Goal: Information Seeking & Learning: Learn about a topic

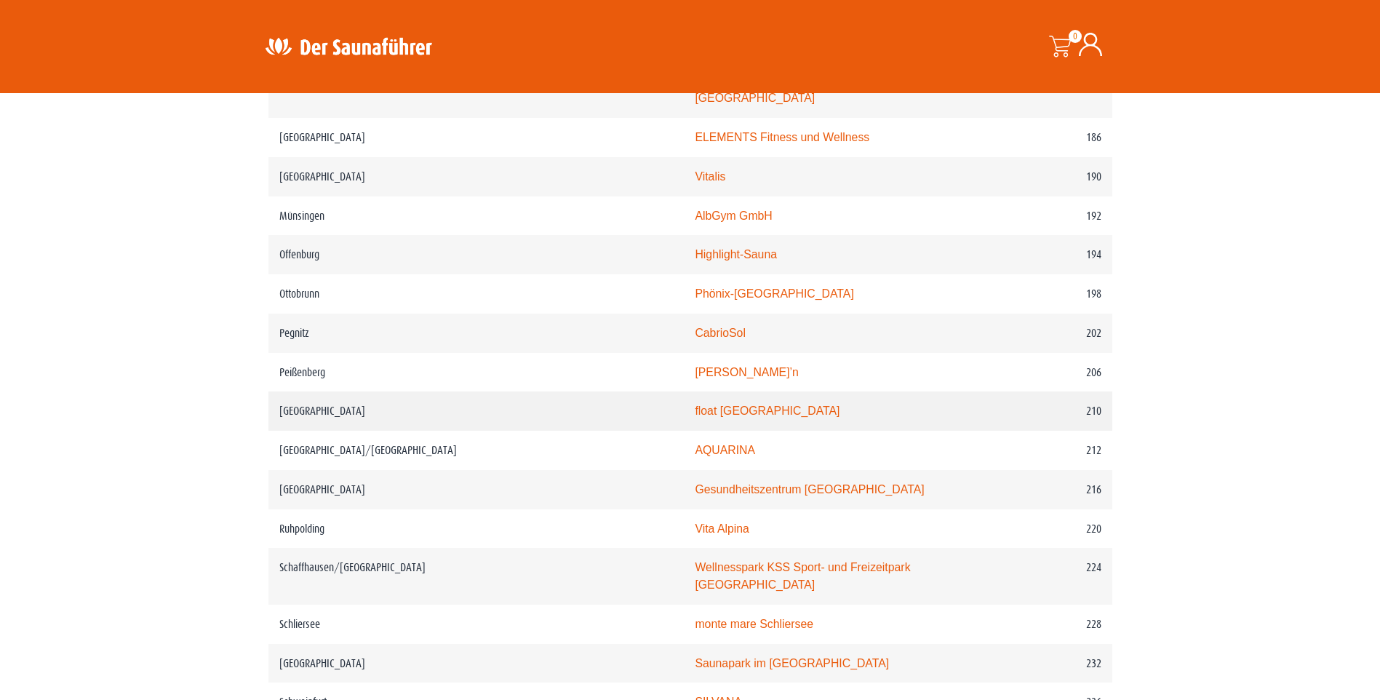
scroll to position [2459, 0]
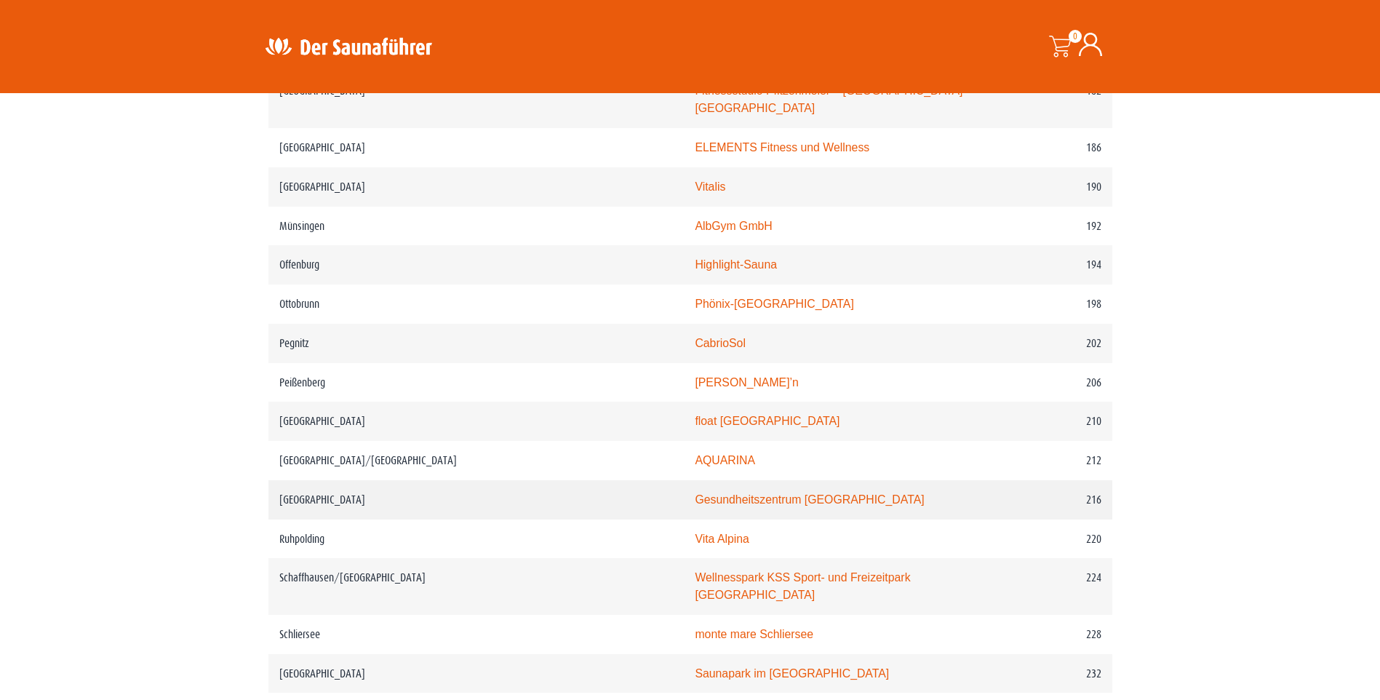
drag, startPoint x: 290, startPoint y: 495, endPoint x: 433, endPoint y: 494, distance: 142.6
click at [433, 494] on td "[GEOGRAPHIC_DATA]" at bounding box center [476, 499] width 416 height 39
drag, startPoint x: 433, startPoint y: 494, endPoint x: 299, endPoint y: 497, distance: 133.9
click at [299, 497] on td "[GEOGRAPHIC_DATA]" at bounding box center [476, 499] width 416 height 39
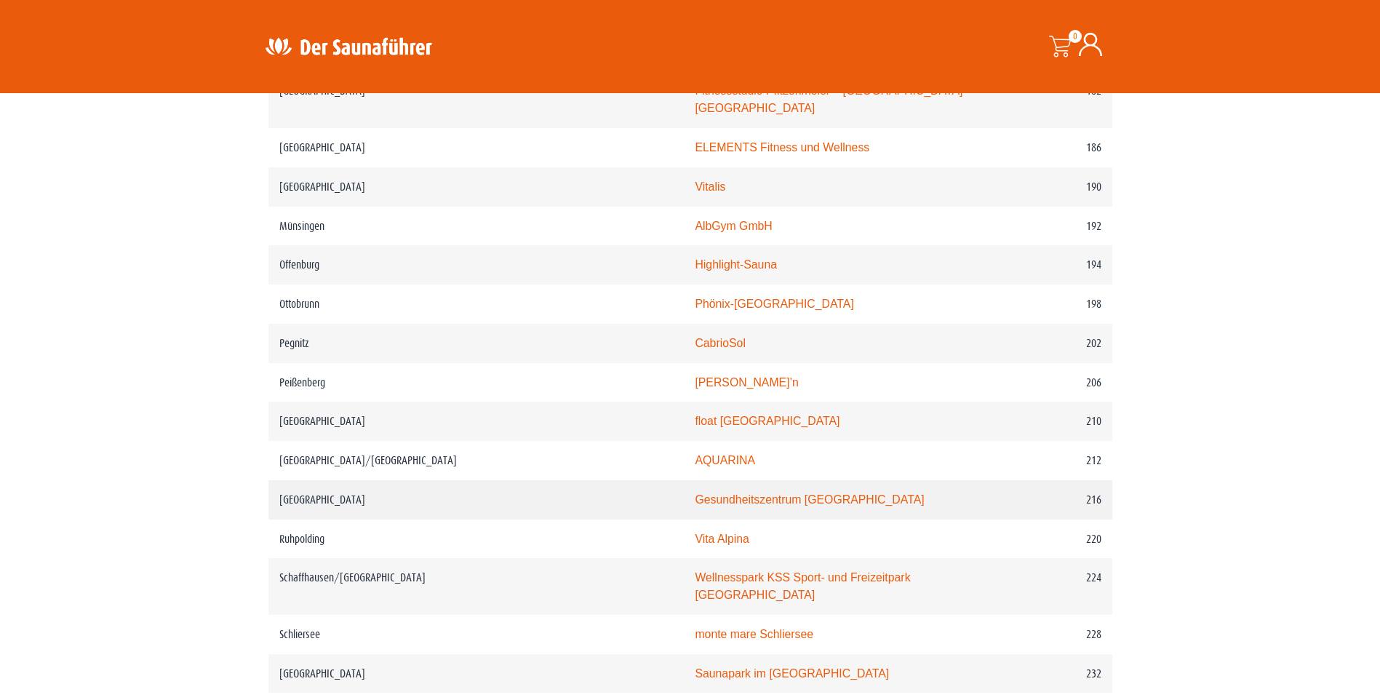
drag, startPoint x: 299, startPoint y: 497, endPoint x: 309, endPoint y: 498, distance: 10.3
drag, startPoint x: 289, startPoint y: 328, endPoint x: 361, endPoint y: 335, distance: 72.3
click at [361, 335] on td "Pegnitz" at bounding box center [476, 343] width 416 height 39
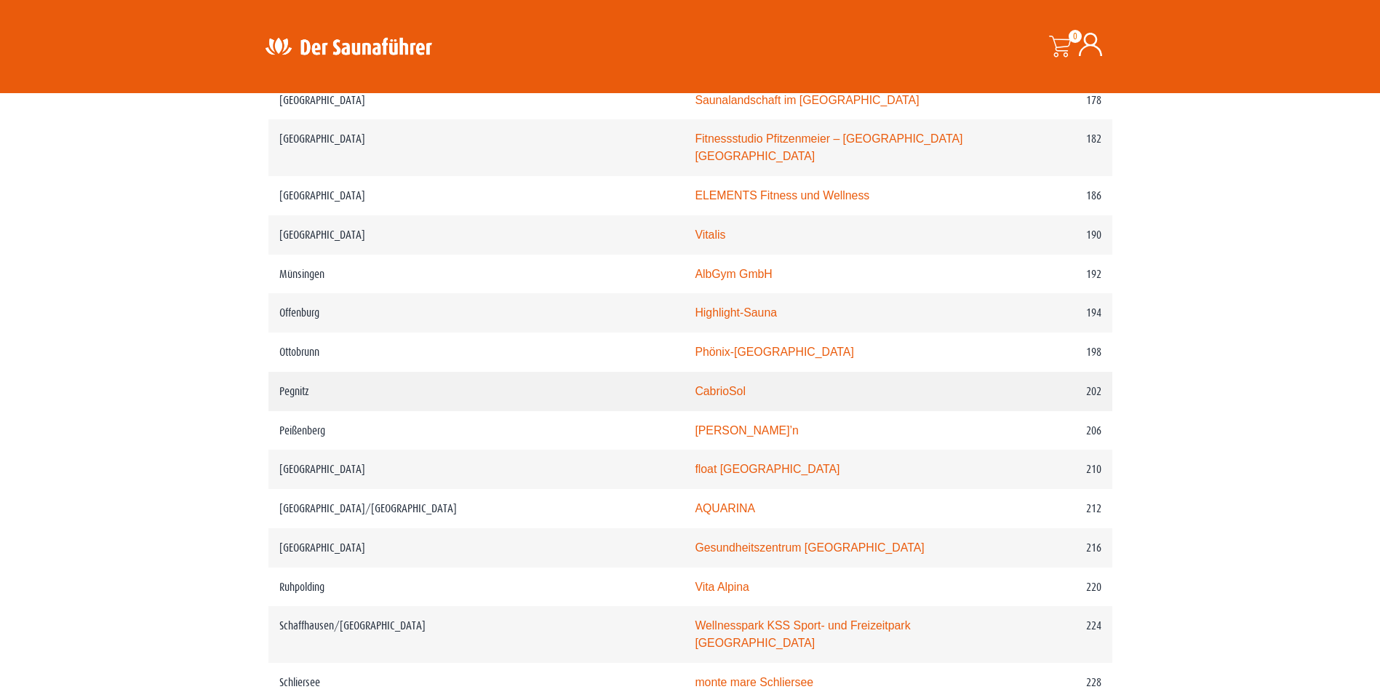
scroll to position [2386, 0]
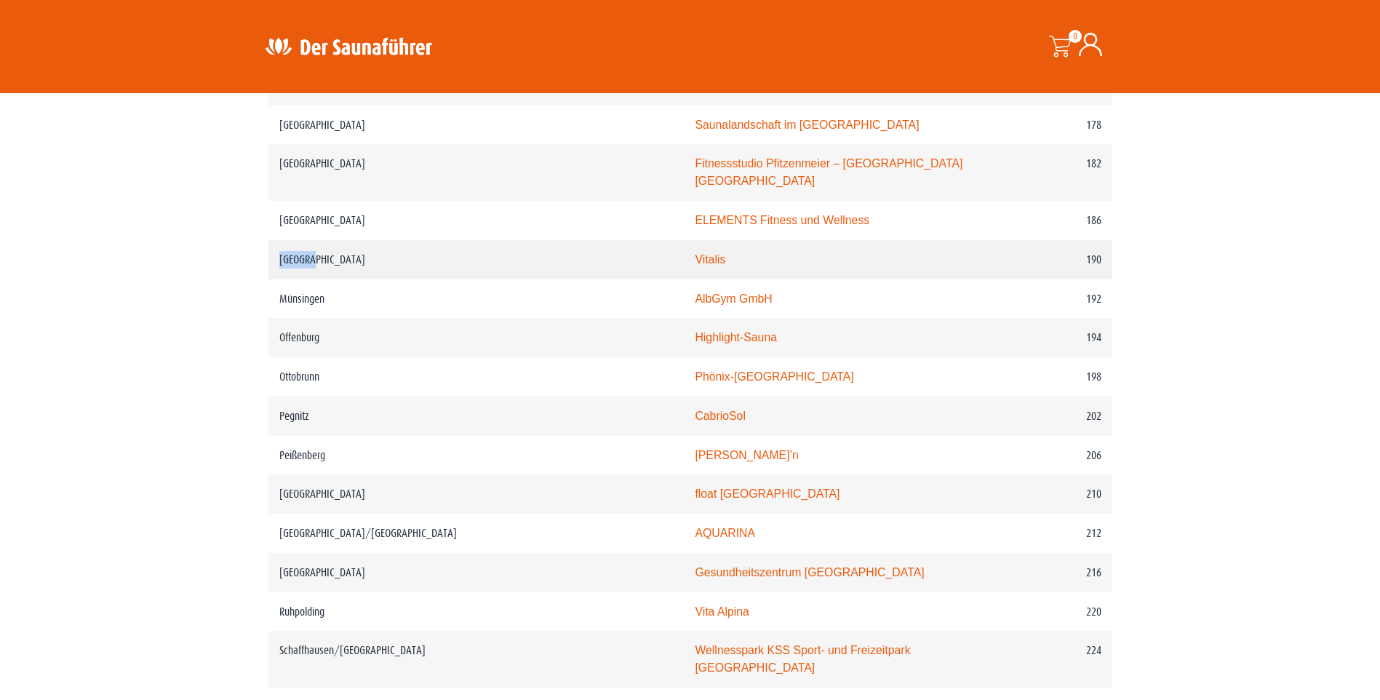
drag, startPoint x: 282, startPoint y: 253, endPoint x: 330, endPoint y: 254, distance: 48.0
click at [330, 254] on td "[GEOGRAPHIC_DATA]" at bounding box center [476, 259] width 416 height 39
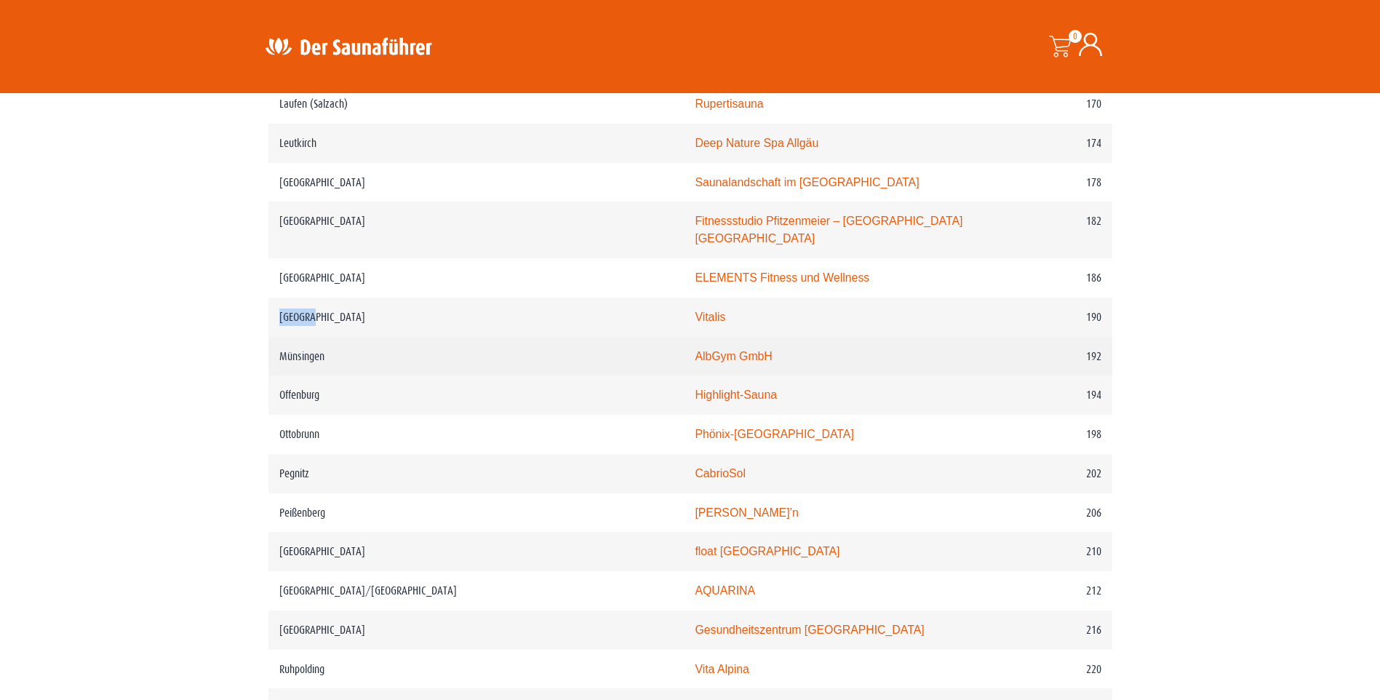
scroll to position [2168, 0]
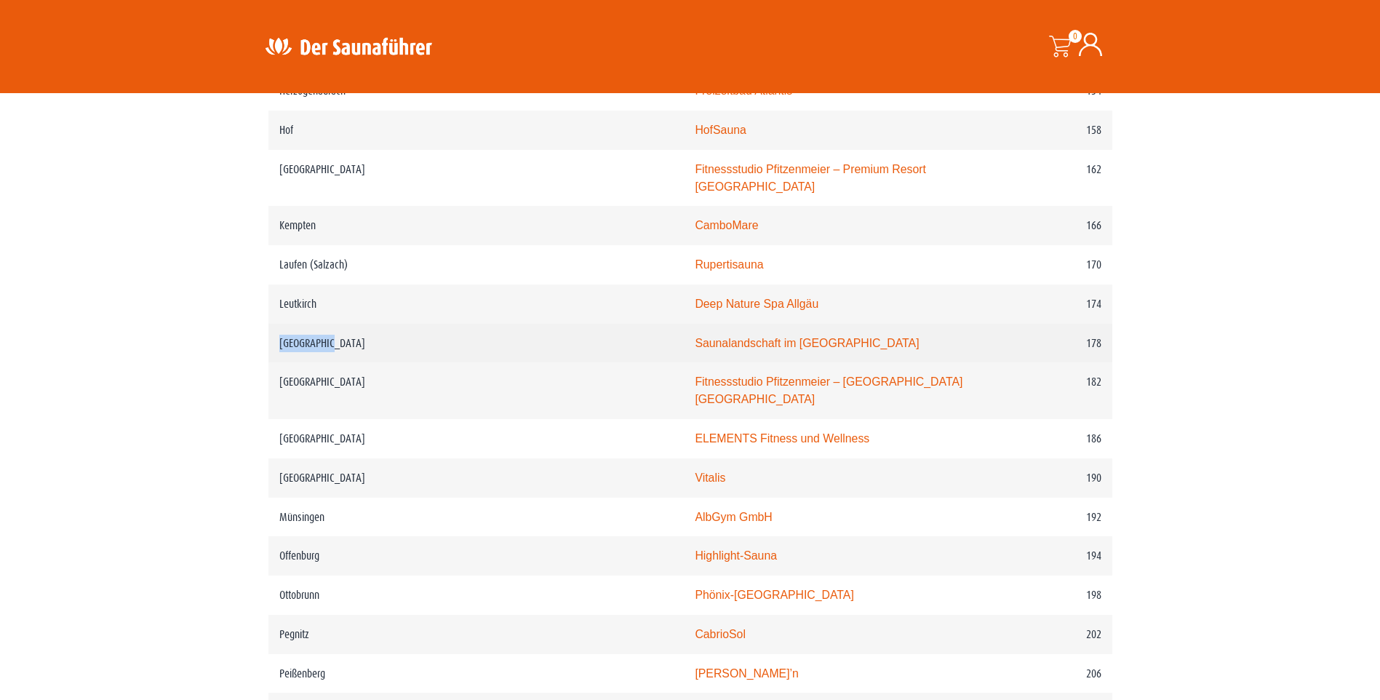
drag, startPoint x: 357, startPoint y: 351, endPoint x: 280, endPoint y: 356, distance: 77.2
click at [280, 356] on td "[GEOGRAPHIC_DATA]" at bounding box center [476, 343] width 416 height 39
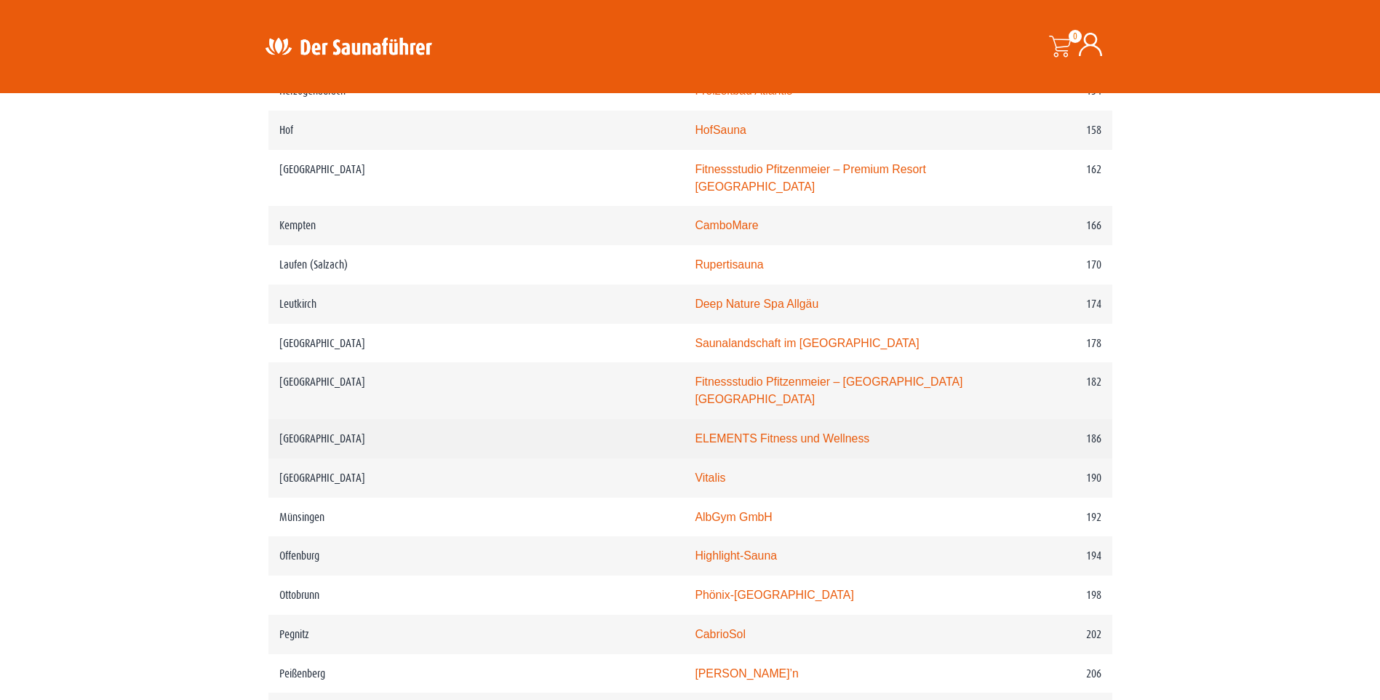
drag, startPoint x: 280, startPoint y: 356, endPoint x: 420, endPoint y: 419, distance: 153.3
click at [420, 419] on td "[GEOGRAPHIC_DATA]" at bounding box center [476, 438] width 416 height 39
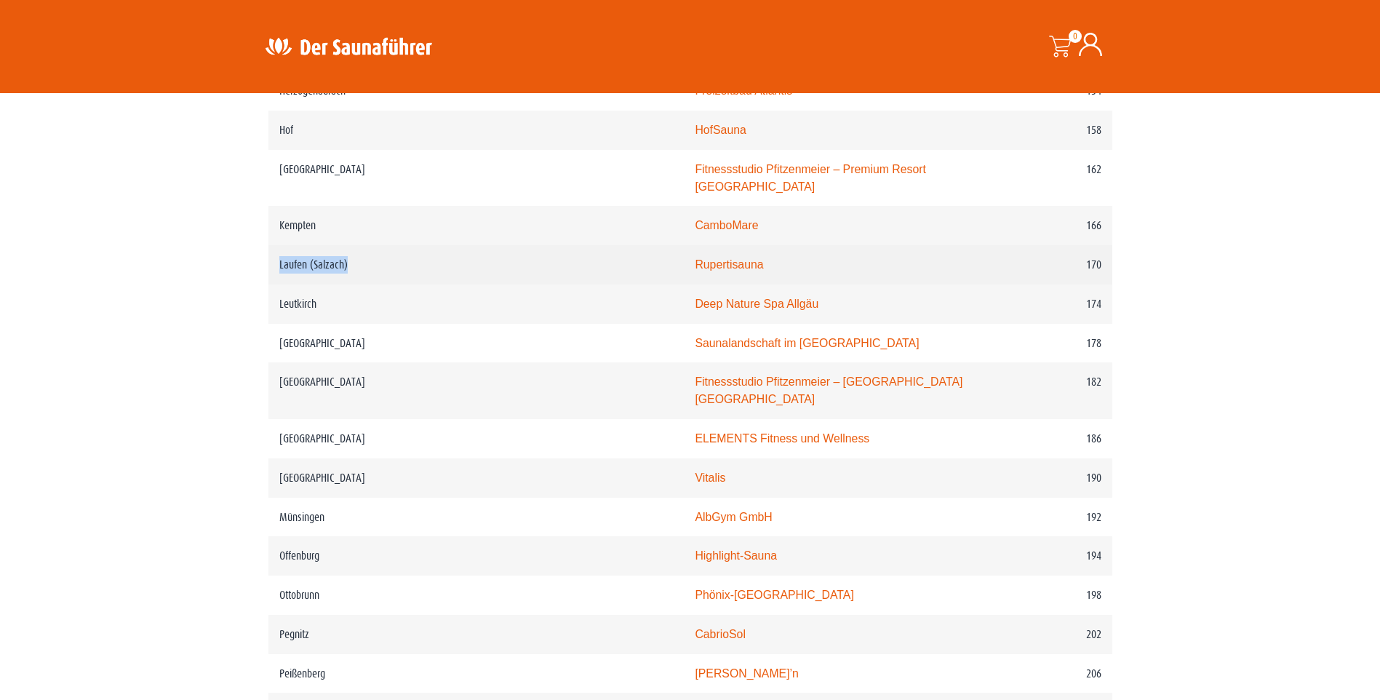
drag, startPoint x: 279, startPoint y: 275, endPoint x: 361, endPoint y: 275, distance: 82.2
click at [361, 275] on td "Laufen (Salzach)" at bounding box center [476, 264] width 416 height 39
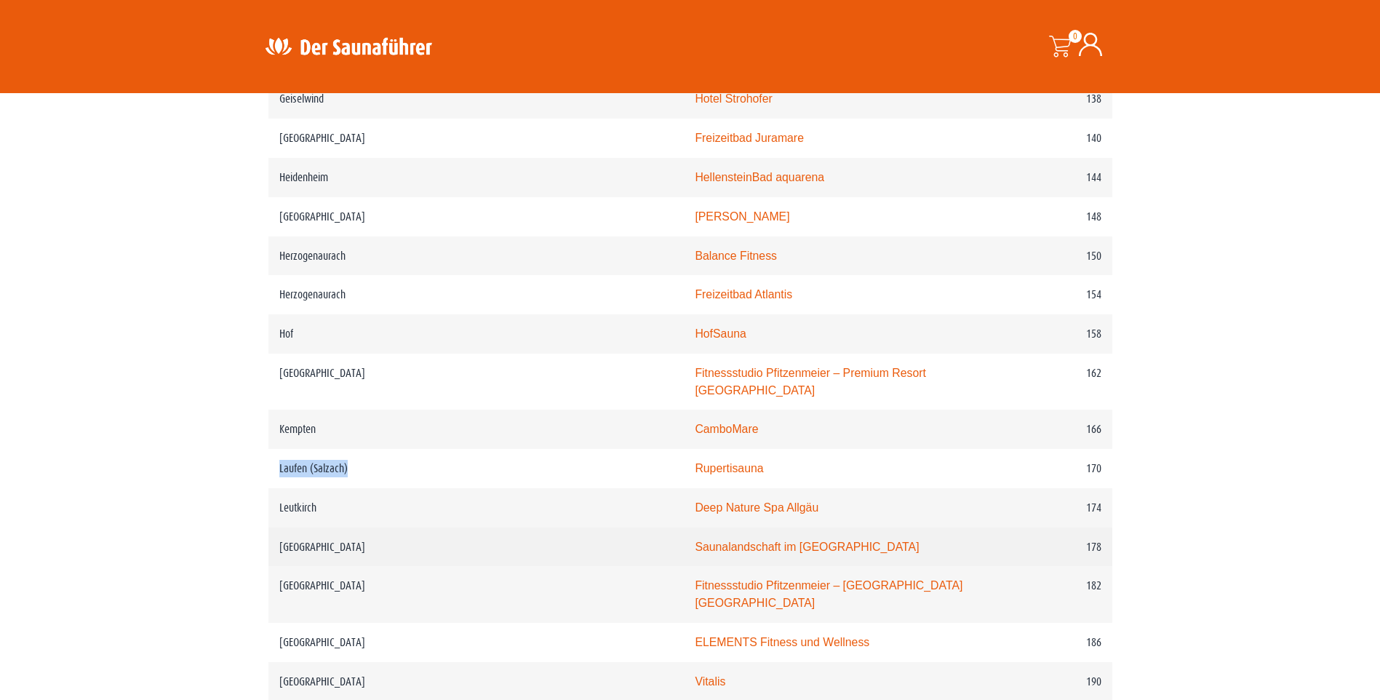
scroll to position [1950, 0]
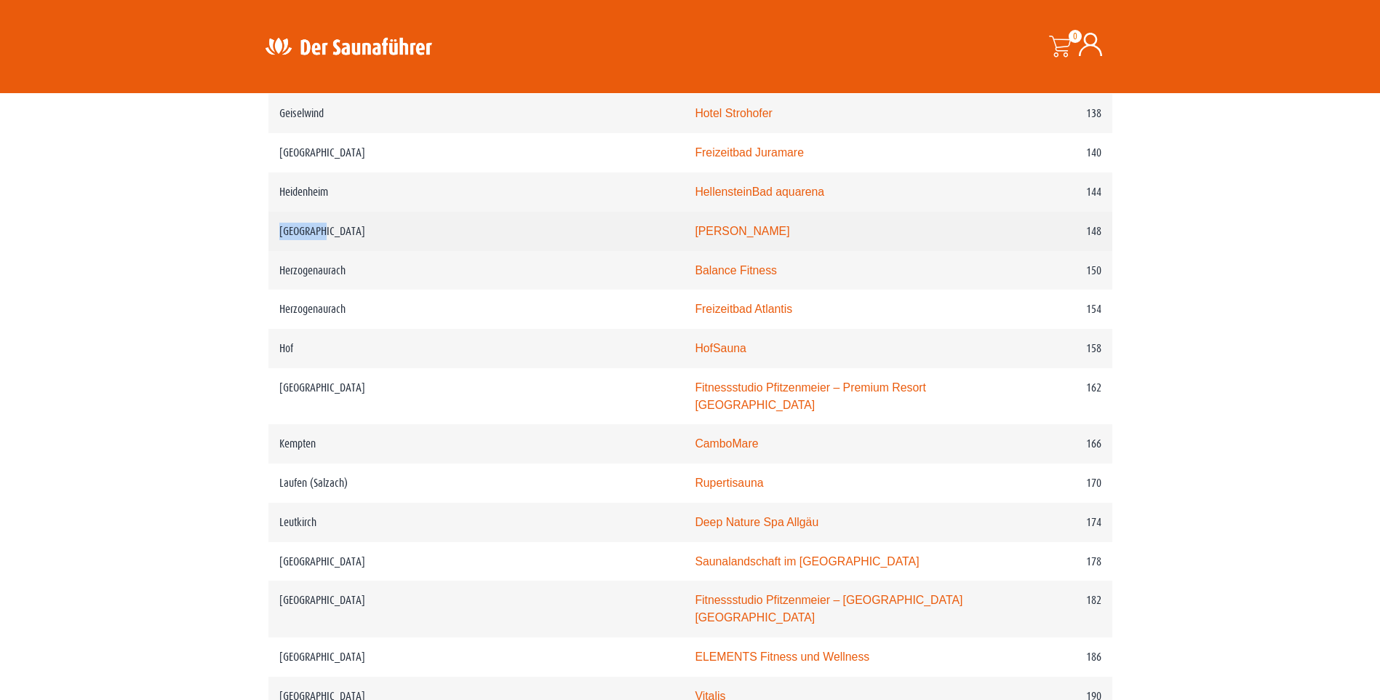
drag, startPoint x: 268, startPoint y: 260, endPoint x: 397, endPoint y: 250, distance: 129.1
click at [397, 250] on td "[GEOGRAPHIC_DATA]" at bounding box center [476, 231] width 416 height 39
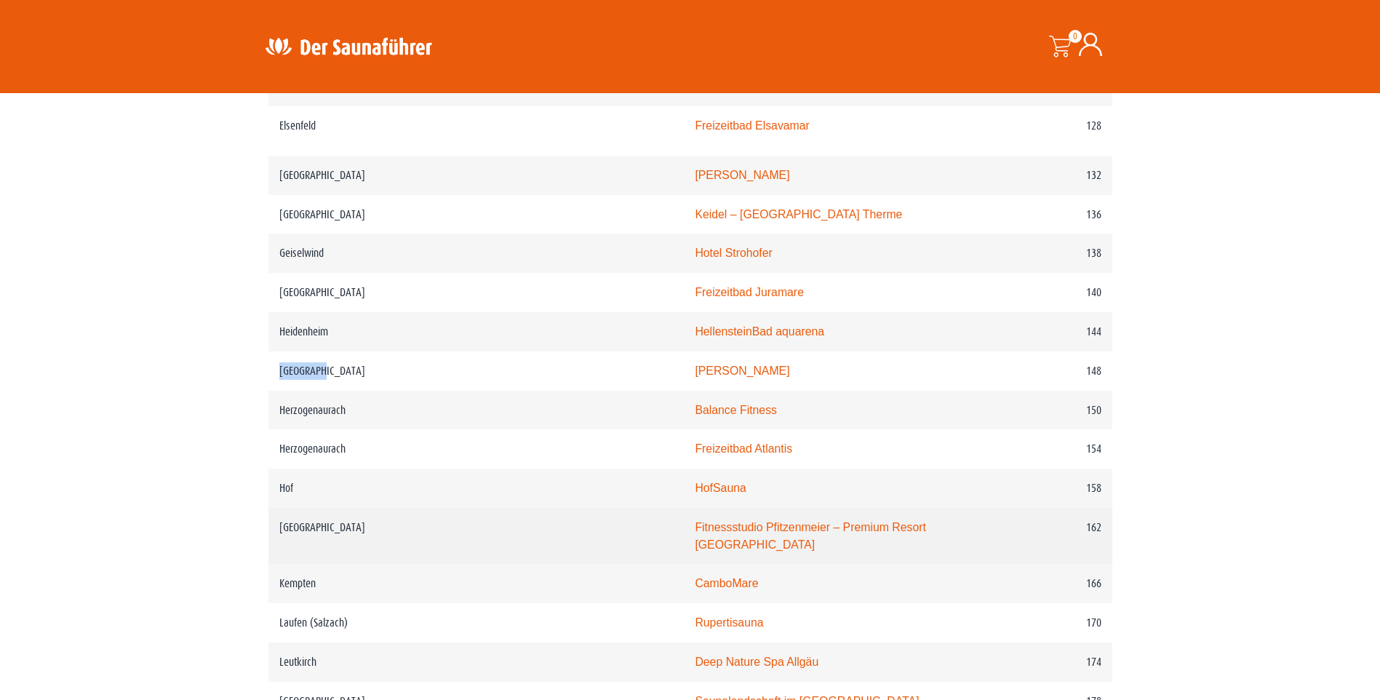
scroll to position [1805, 0]
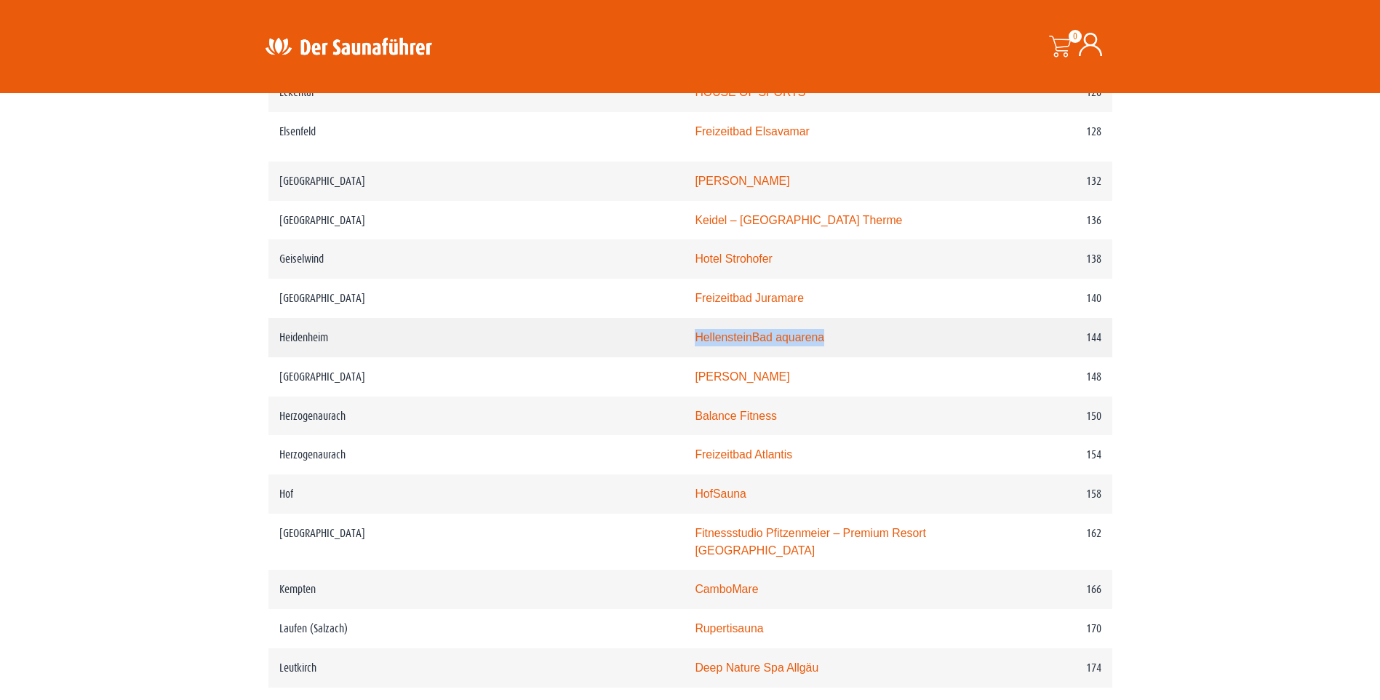
drag, startPoint x: 457, startPoint y: 349, endPoint x: 784, endPoint y: 356, distance: 327.4
click at [784, 356] on tr "Heidenheim HellensteinBad aquarena 144" at bounding box center [690, 337] width 844 height 39
click at [784, 356] on td "HellensteinBad aquarena" at bounding box center [832, 337] width 296 height 39
drag, startPoint x: 797, startPoint y: 358, endPoint x: 273, endPoint y: 360, distance: 523.7
click at [273, 357] on tr "Heidenheim HellensteinBad aquarena 144" at bounding box center [690, 337] width 844 height 39
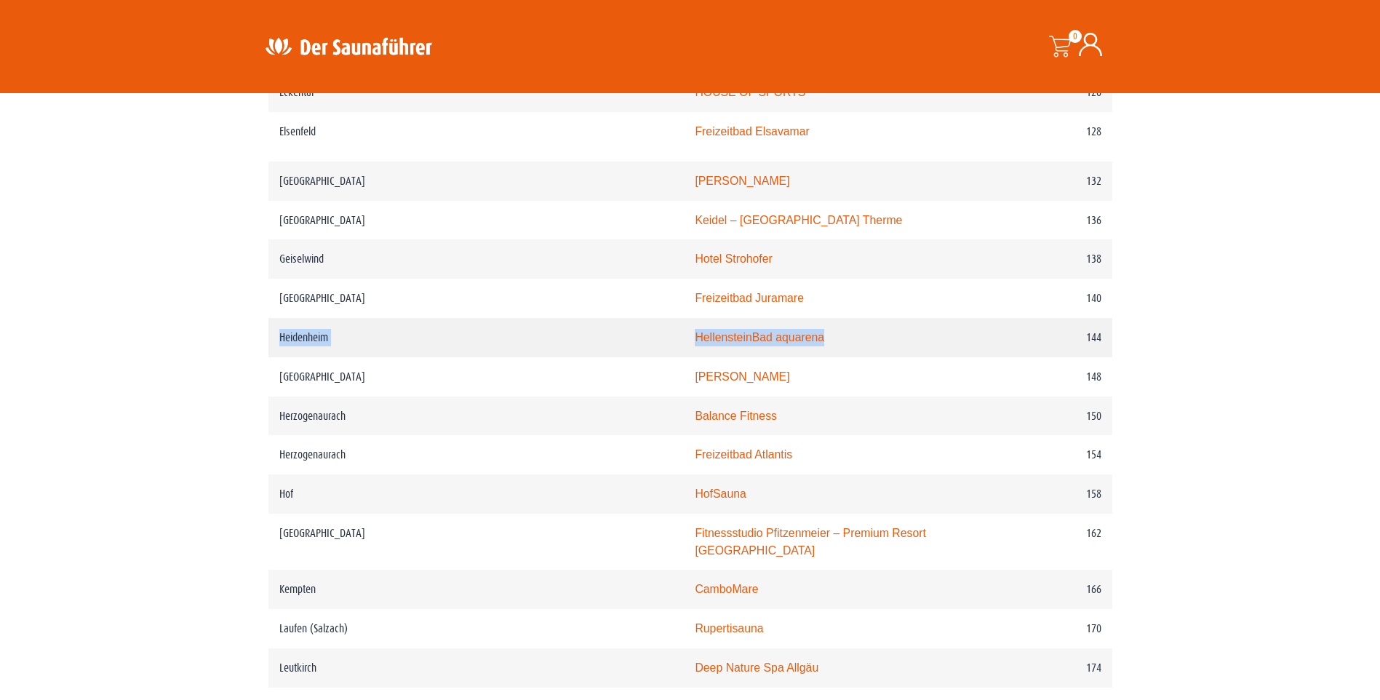
click at [273, 357] on td "Heidenheim" at bounding box center [476, 337] width 416 height 39
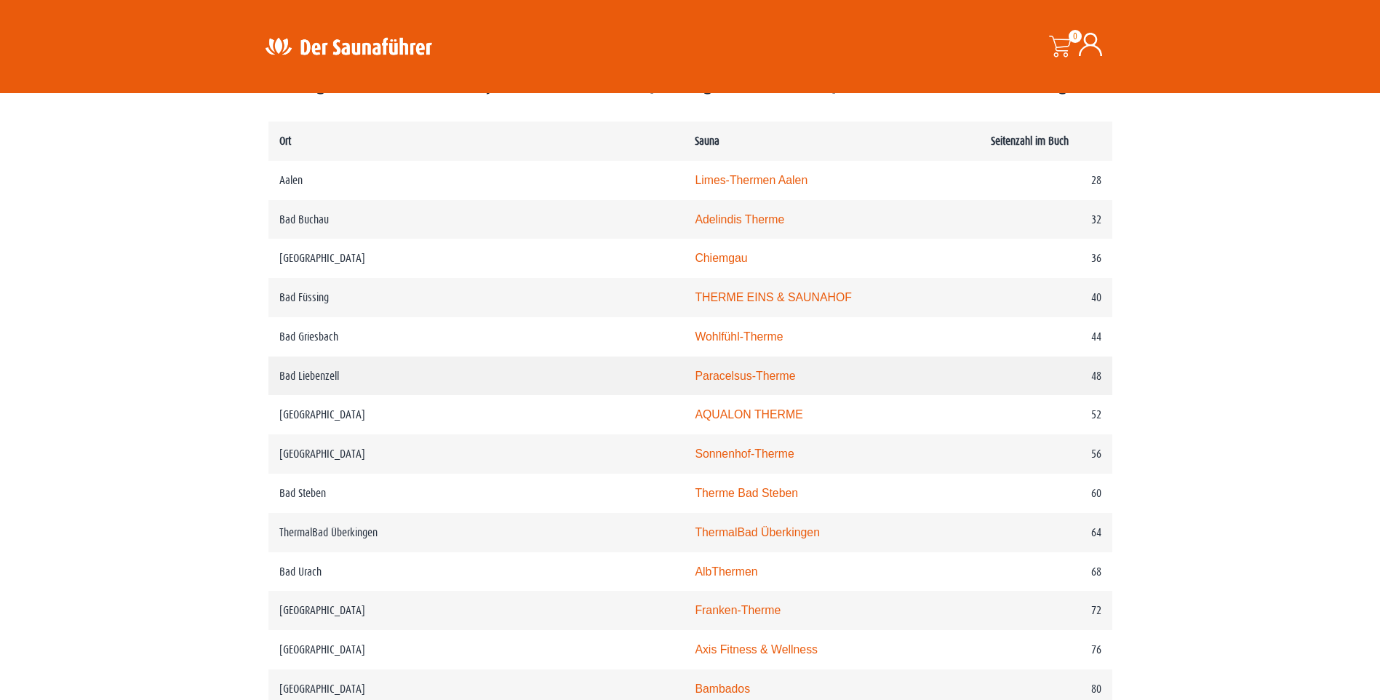
scroll to position [714, 0]
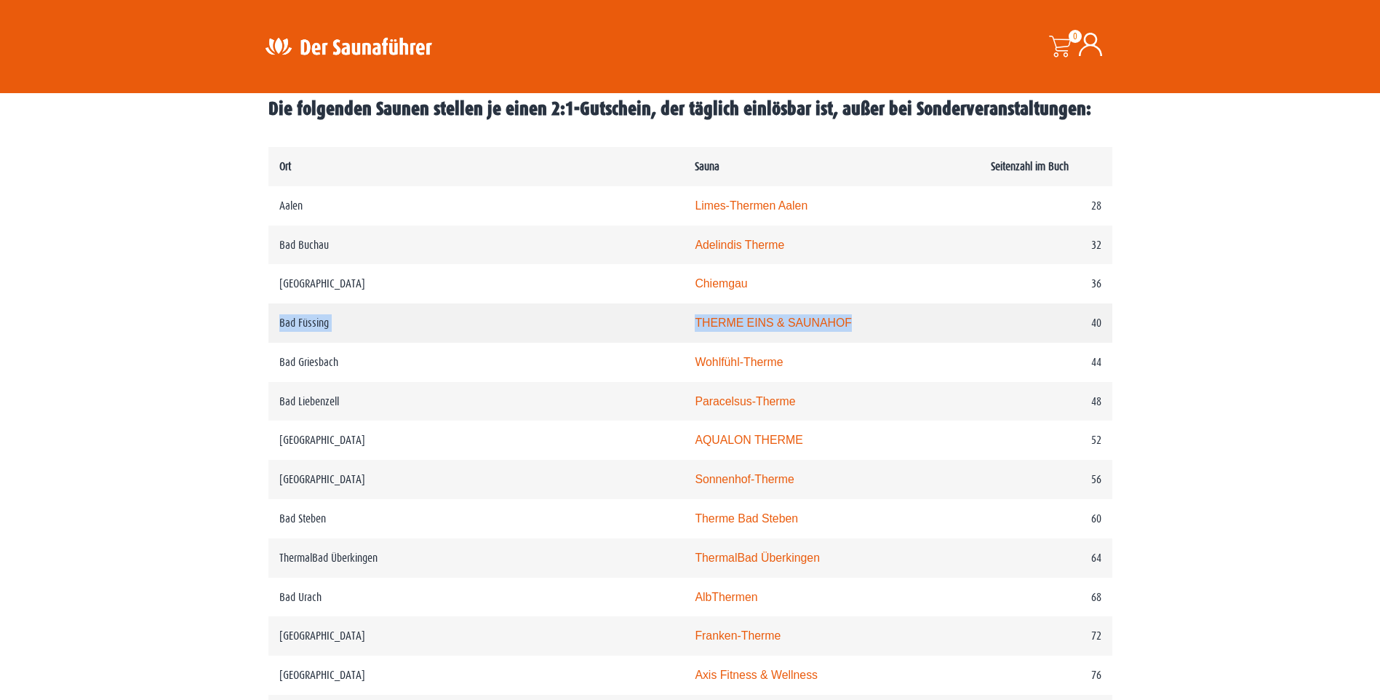
drag, startPoint x: 875, startPoint y: 324, endPoint x: 272, endPoint y: 327, distance: 603.0
click at [272, 327] on tr "Bad Füssing THERME EINS & SAUNAHOF 40" at bounding box center [690, 322] width 844 height 39
drag, startPoint x: 272, startPoint y: 327, endPoint x: 247, endPoint y: 337, distance: 27.4
drag, startPoint x: 272, startPoint y: 250, endPoint x: 412, endPoint y: 248, distance: 139.7
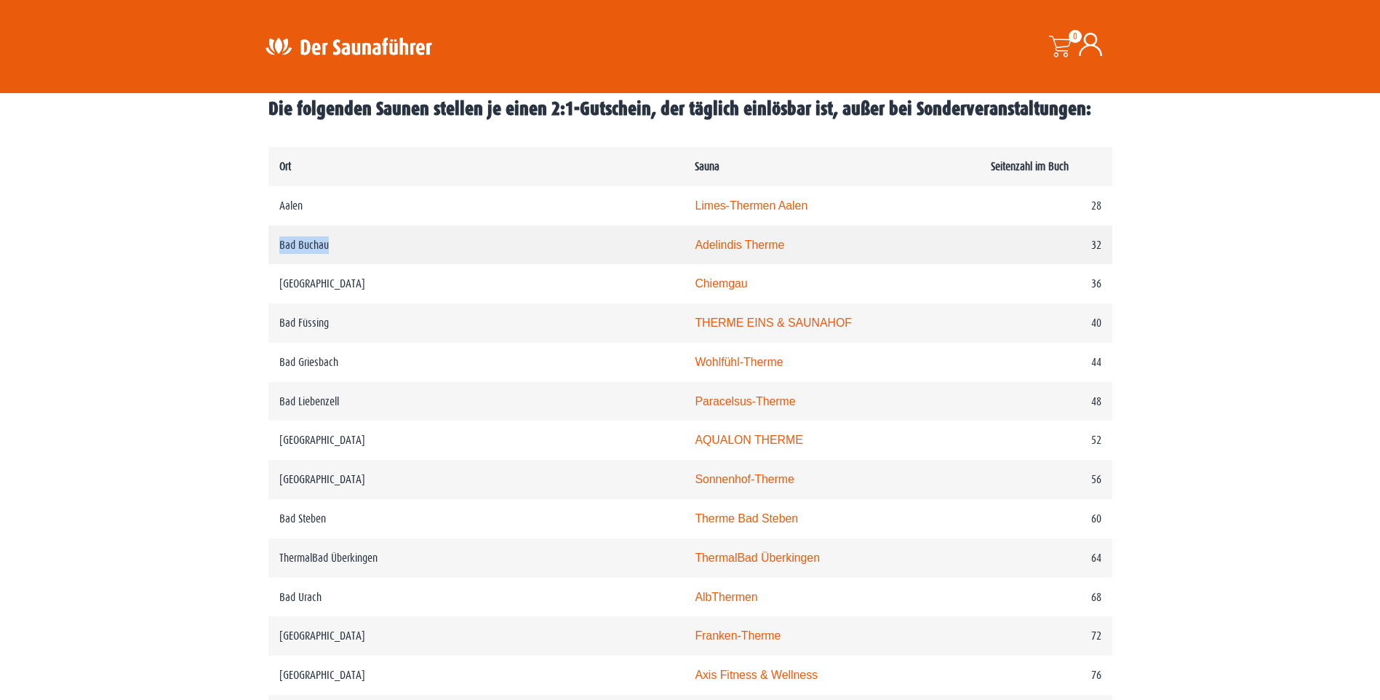
click at [412, 248] on td "Bad Buchau" at bounding box center [476, 244] width 416 height 39
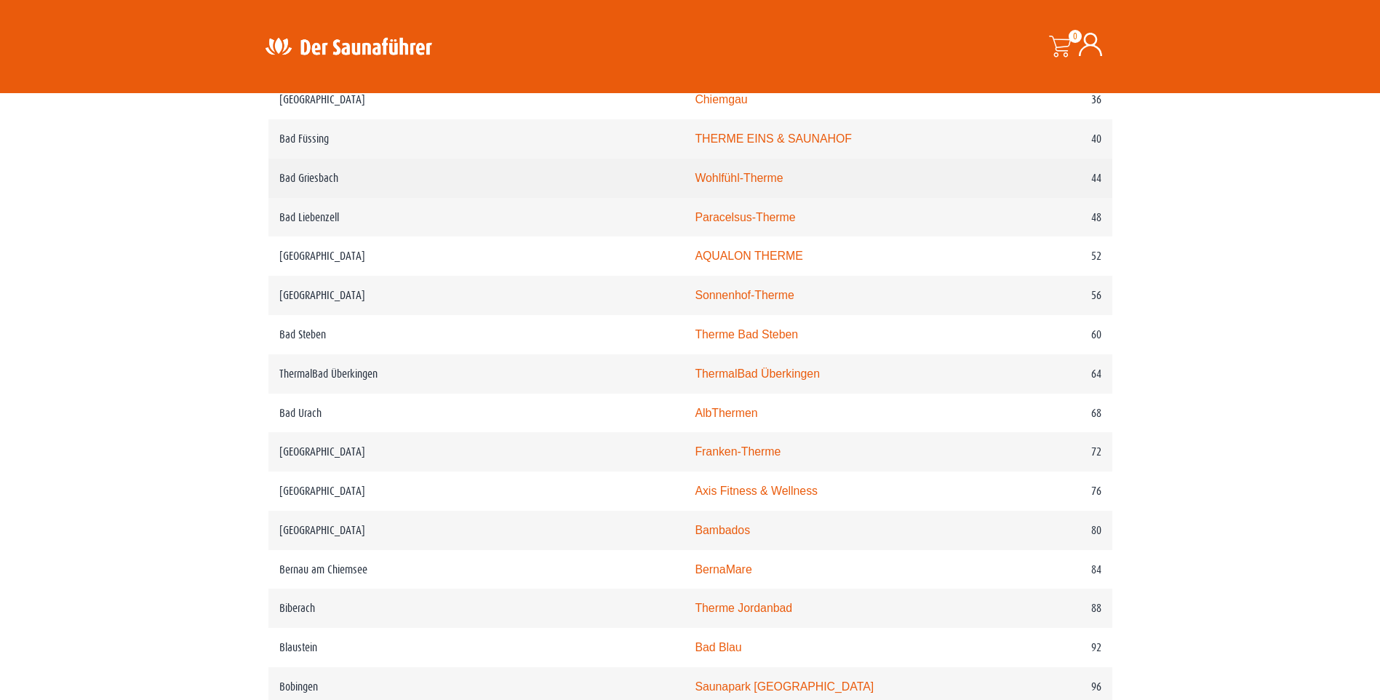
scroll to position [1004, 0]
